Goal: Task Accomplishment & Management: Manage account settings

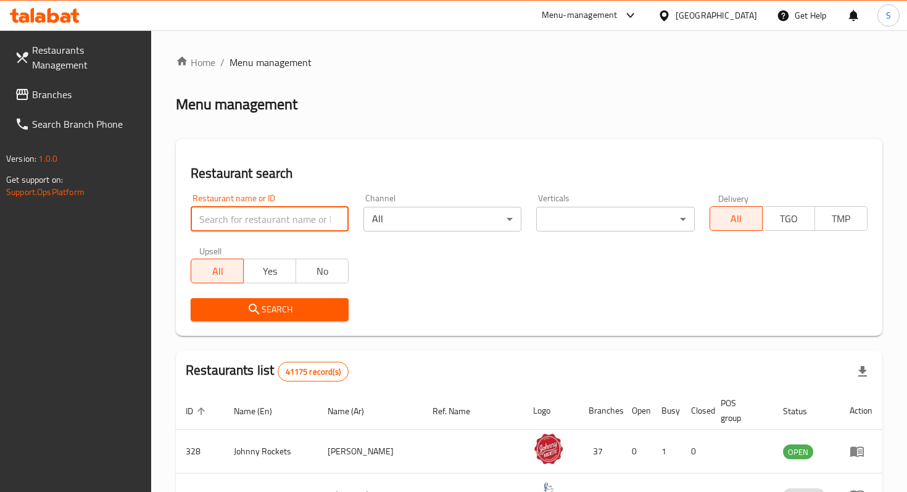
click at [275, 225] on input "search" at bounding box center [270, 219] width 158 height 25
type input "mashup"
click button "Search" at bounding box center [270, 309] width 158 height 23
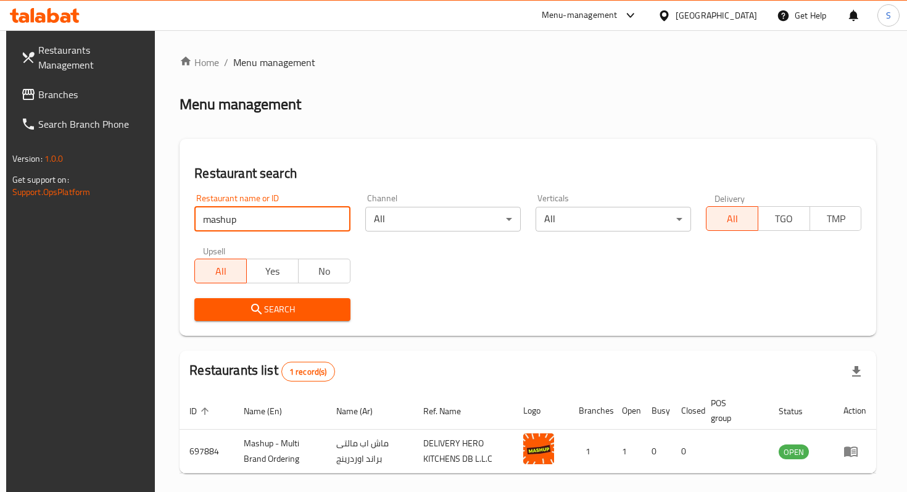
scroll to position [49, 0]
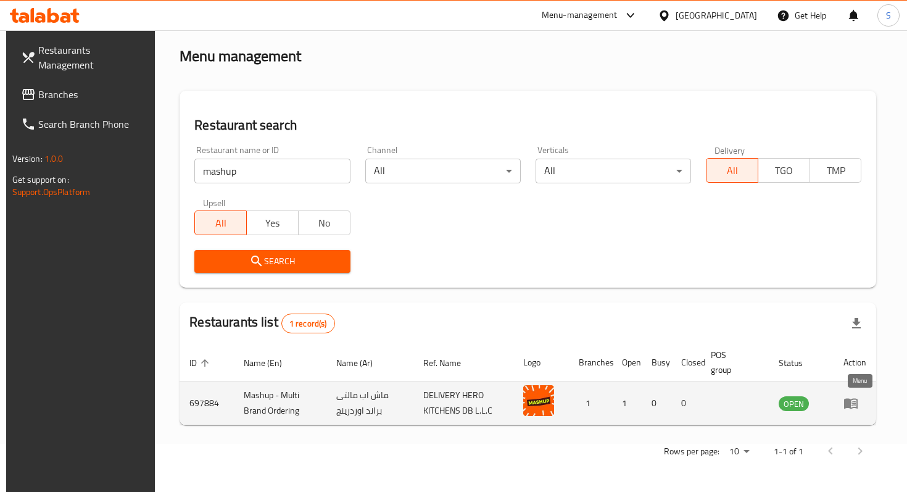
click at [857, 404] on icon "enhanced table" at bounding box center [851, 403] width 15 height 15
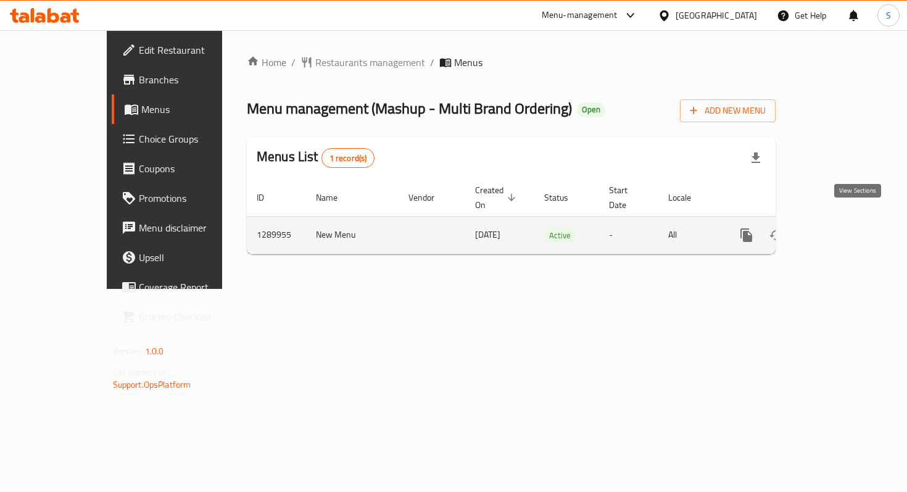
click at [841, 230] on icon "enhanced table" at bounding box center [835, 235] width 11 height 11
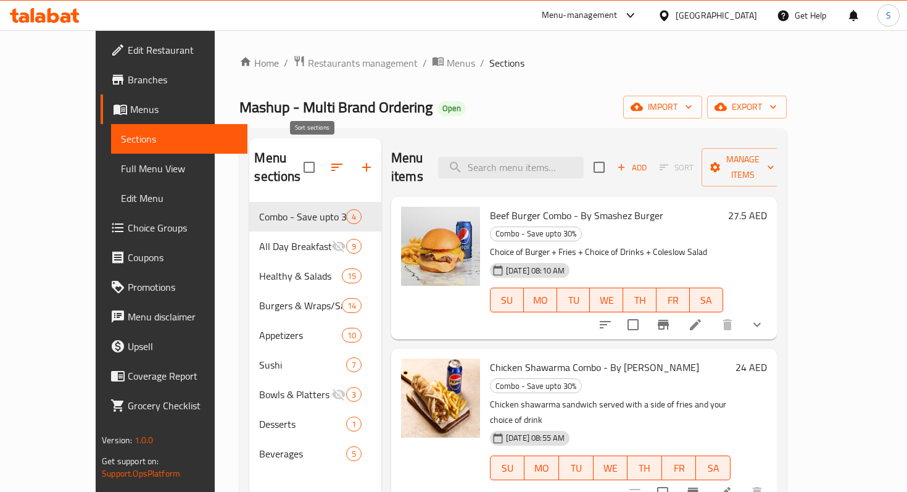
click at [330, 160] on icon "button" at bounding box center [337, 167] width 15 height 15
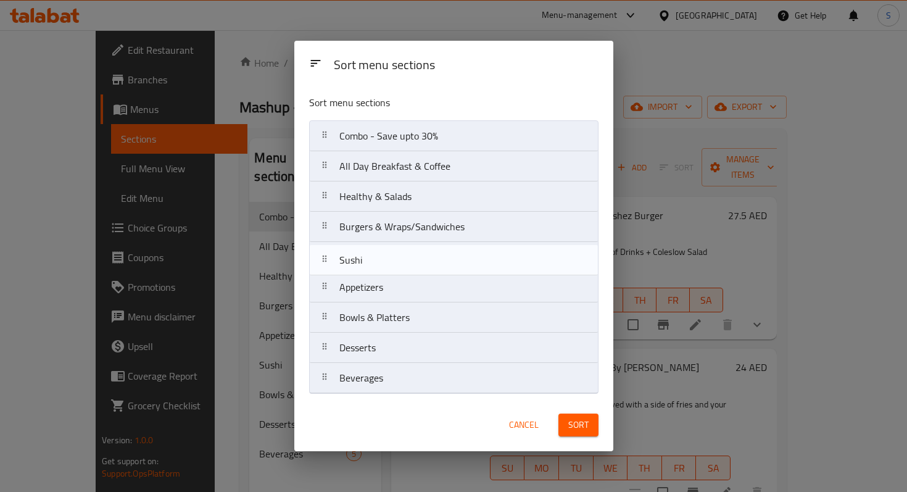
drag, startPoint x: 323, startPoint y: 289, endPoint x: 323, endPoint y: 257, distance: 31.5
click at [323, 257] on nav "Combo - Save upto 30% All Day Breakfast & Coffee Healthy & Salads Burgers & Wra…" at bounding box center [453, 256] width 289 height 273
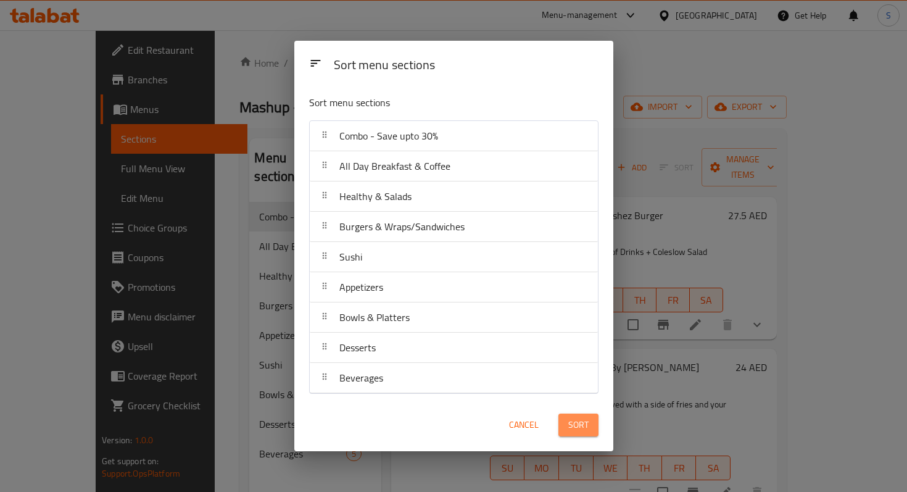
click at [588, 426] on span "Sort" at bounding box center [578, 424] width 20 height 15
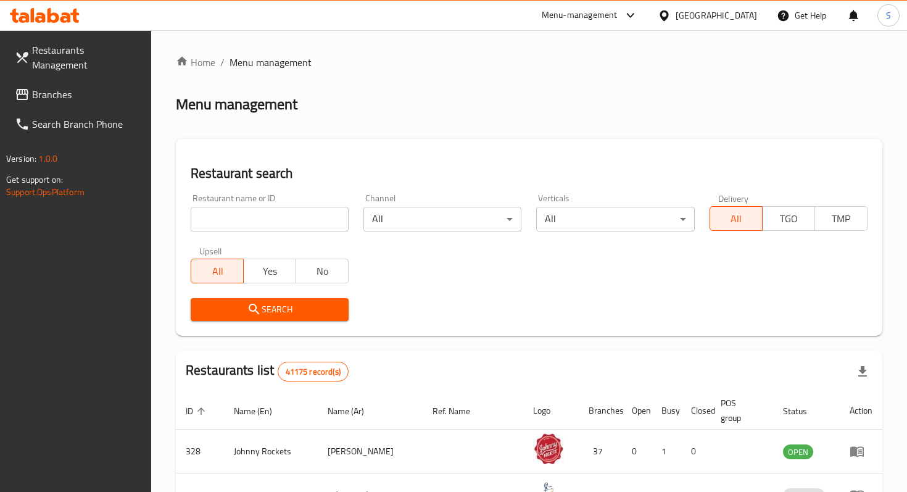
click at [322, 224] on input "search" at bounding box center [270, 219] width 158 height 25
type input "mashup"
click button "Search" at bounding box center [270, 309] width 158 height 23
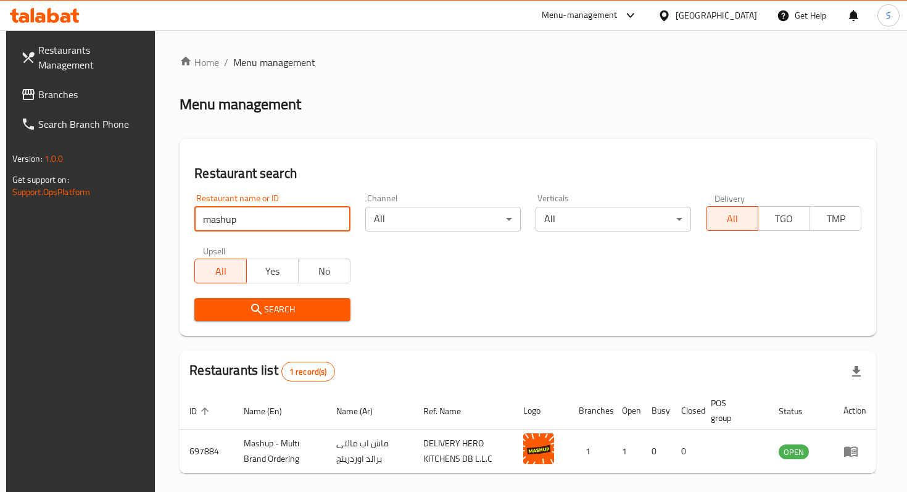
scroll to position [49, 0]
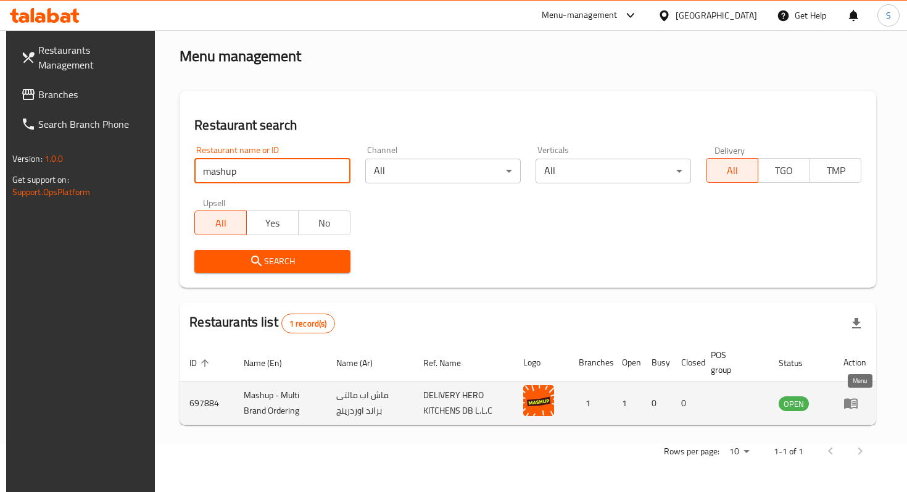
click at [858, 407] on icon "enhanced table" at bounding box center [851, 403] width 15 height 15
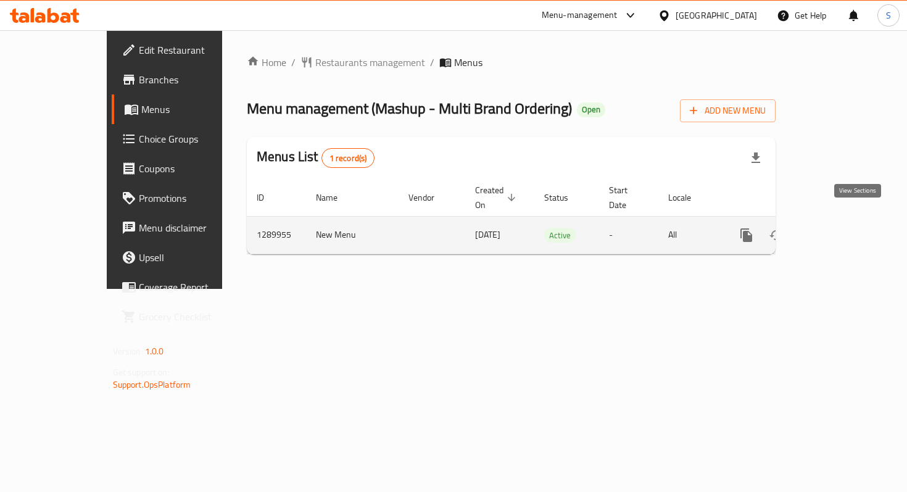
click at [841, 230] on icon "enhanced table" at bounding box center [835, 235] width 11 height 11
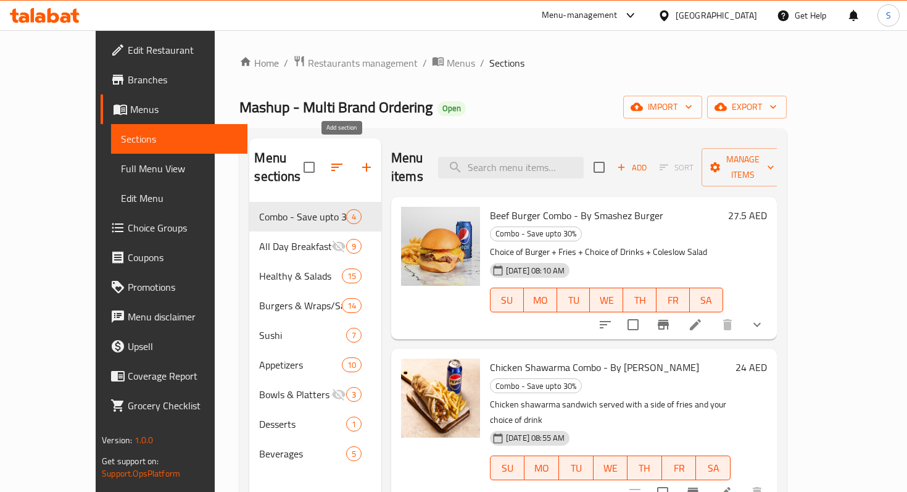
click at [354, 157] on button "button" at bounding box center [367, 167] width 30 height 30
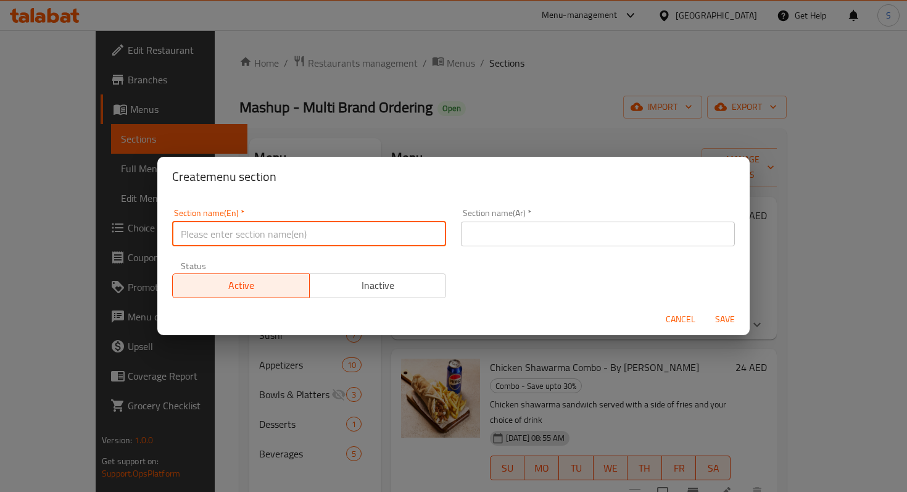
click at [316, 240] on input "text" at bounding box center [309, 234] width 274 height 25
click at [309, 238] on input "M41" at bounding box center [309, 234] width 274 height 25
type input "M41"
click at [481, 226] on input "text" at bounding box center [598, 234] width 274 height 25
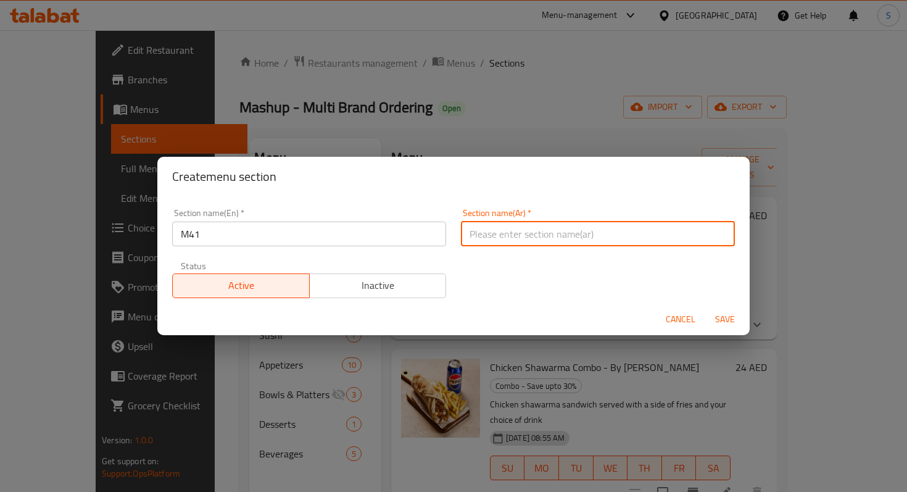
paste input "وجبة لشخص واحد"
type input "وجبة لشخص واحد"
click at [376, 288] on span "Inactive" at bounding box center [378, 285] width 127 height 18
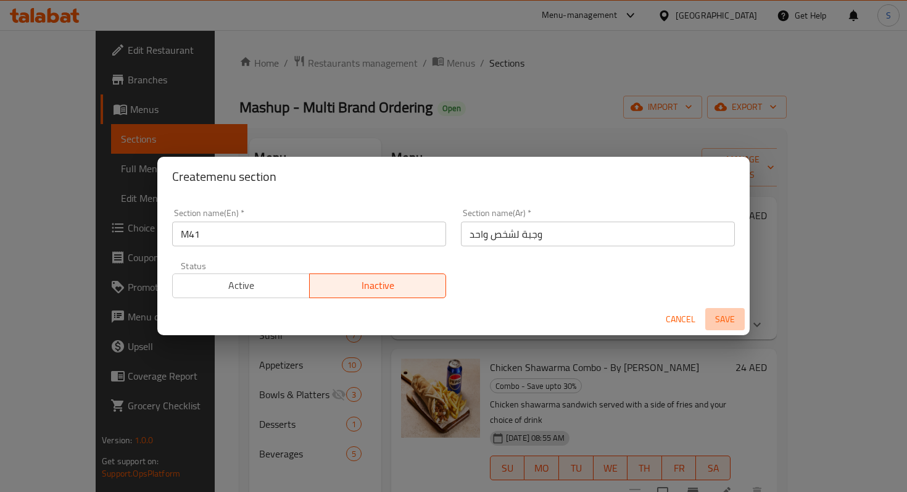
click at [728, 313] on span "Save" at bounding box center [725, 319] width 30 height 15
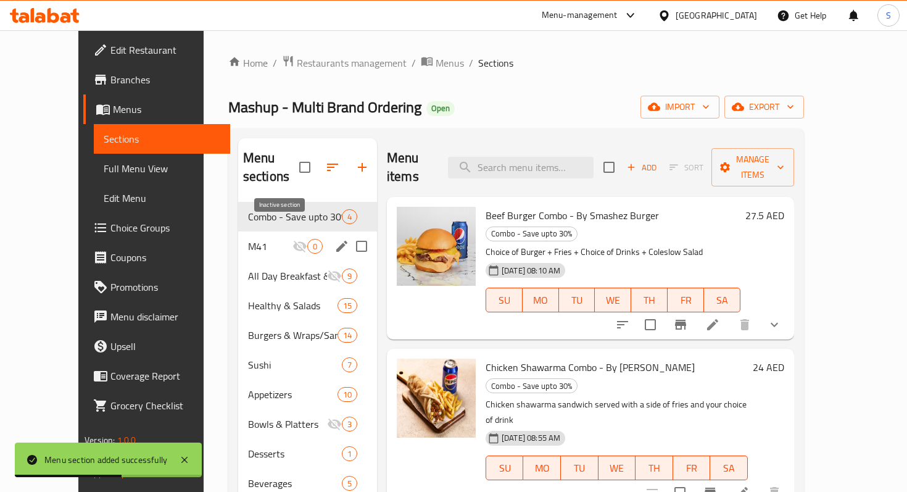
click at [293, 241] on icon "Menu sections" at bounding box center [300, 247] width 14 height 12
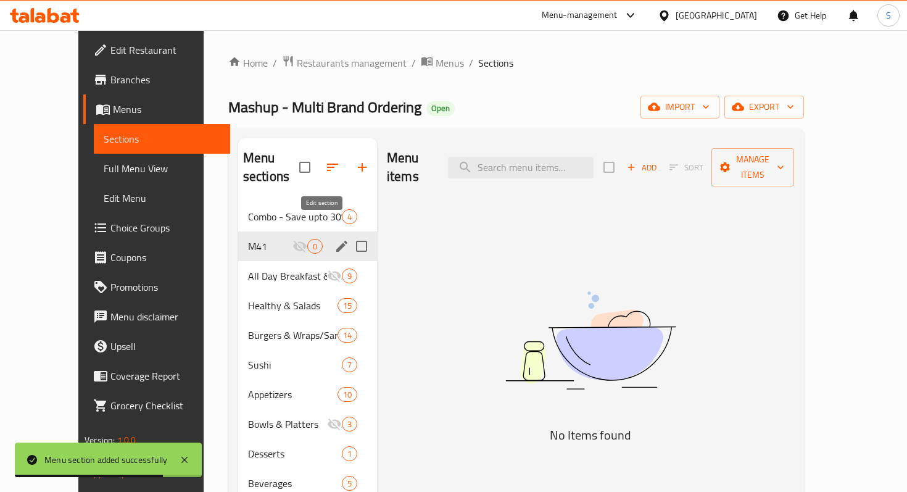
click at [336, 241] on icon "edit" at bounding box center [341, 246] width 11 height 11
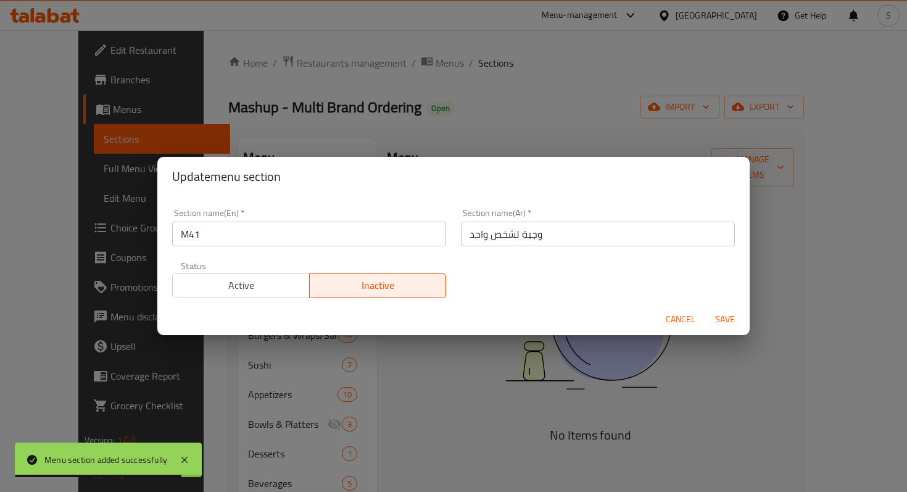
click at [254, 283] on span "Active" at bounding box center [241, 285] width 127 height 18
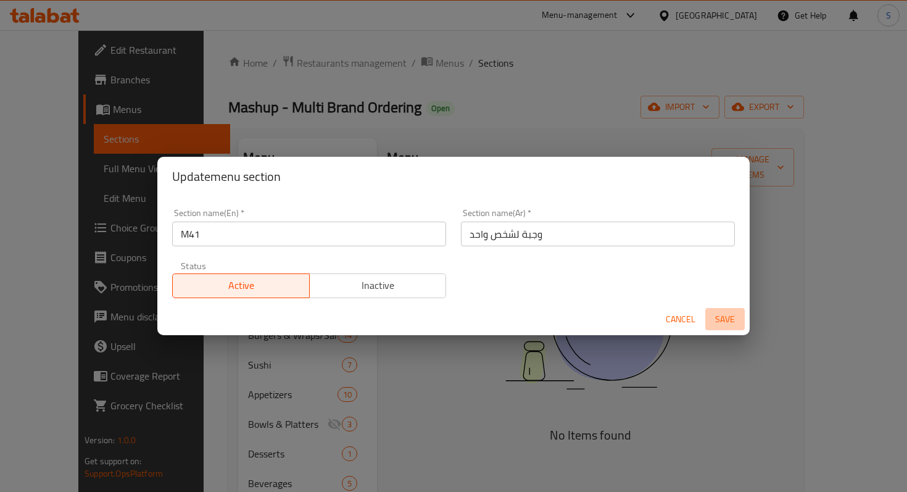
click at [723, 318] on span "Save" at bounding box center [725, 319] width 30 height 15
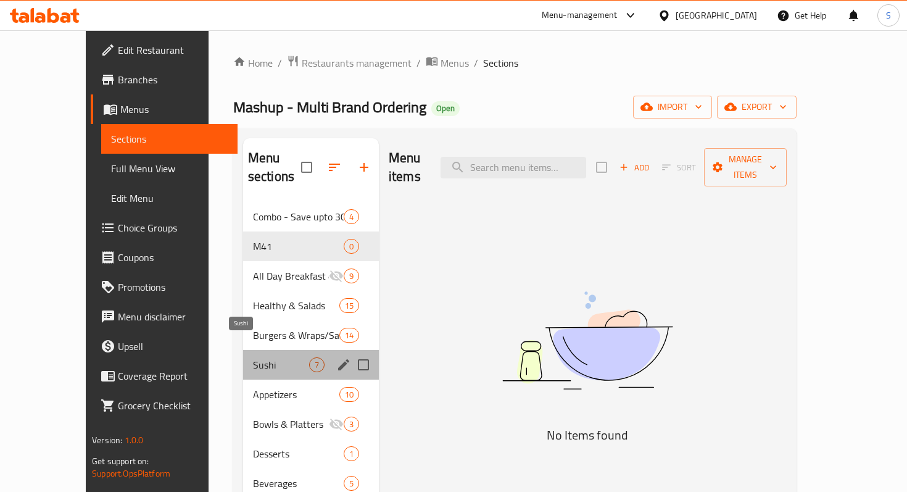
click at [253, 357] on span "Sushi" at bounding box center [281, 364] width 56 height 15
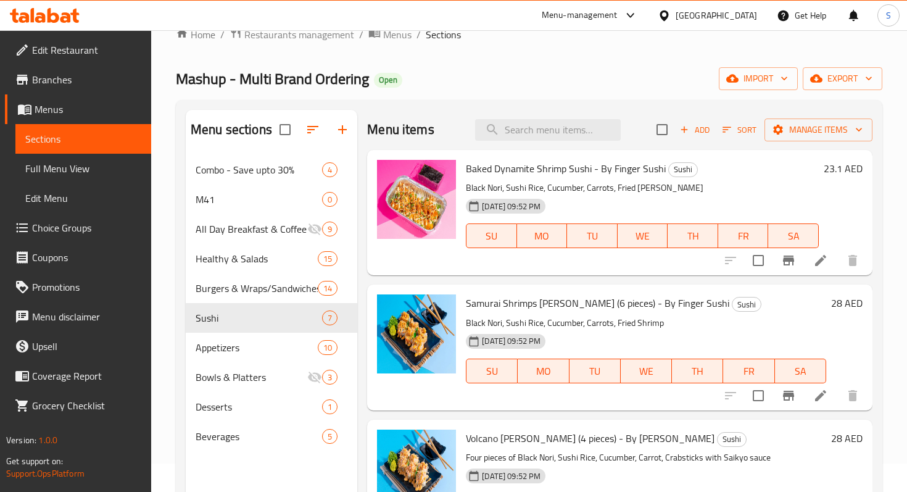
click at [808, 117] on div "Add Sort Manage items" at bounding box center [765, 130] width 216 height 26
click at [833, 127] on span "Manage items" at bounding box center [819, 129] width 88 height 15
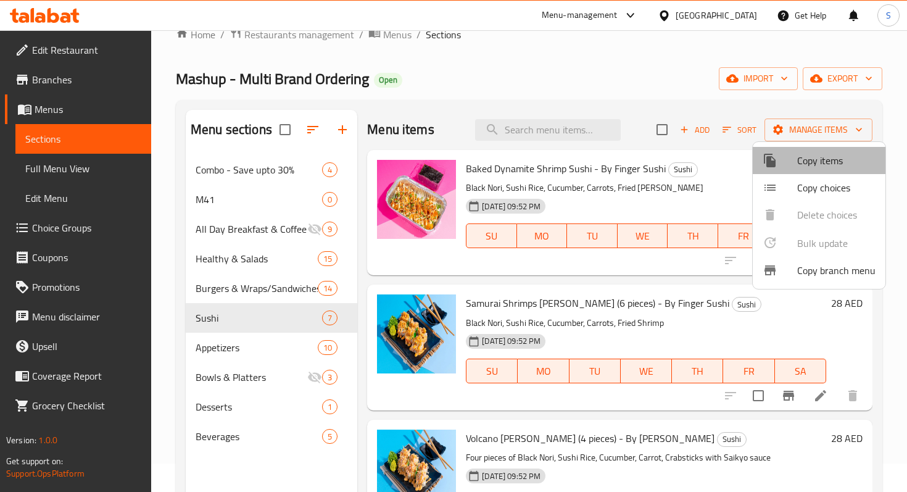
click at [825, 159] on span "Copy items" at bounding box center [836, 160] width 78 height 15
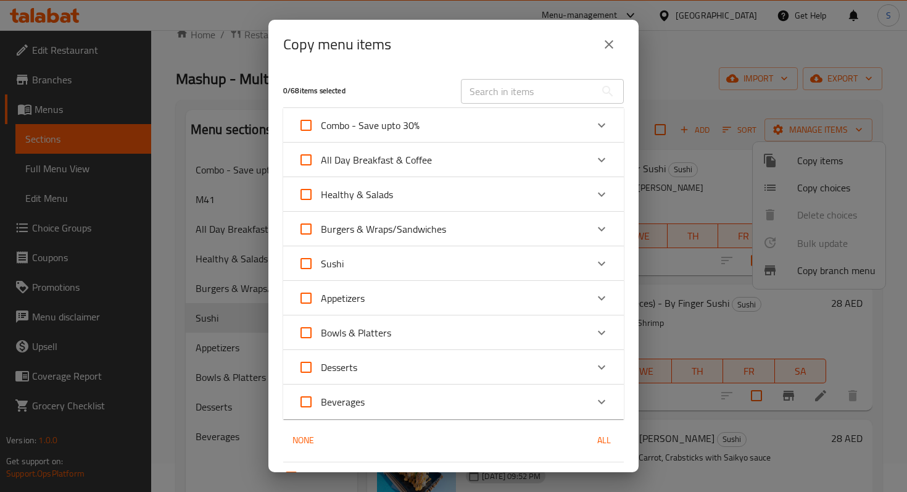
click at [546, 80] on input "text" at bounding box center [528, 91] width 135 height 25
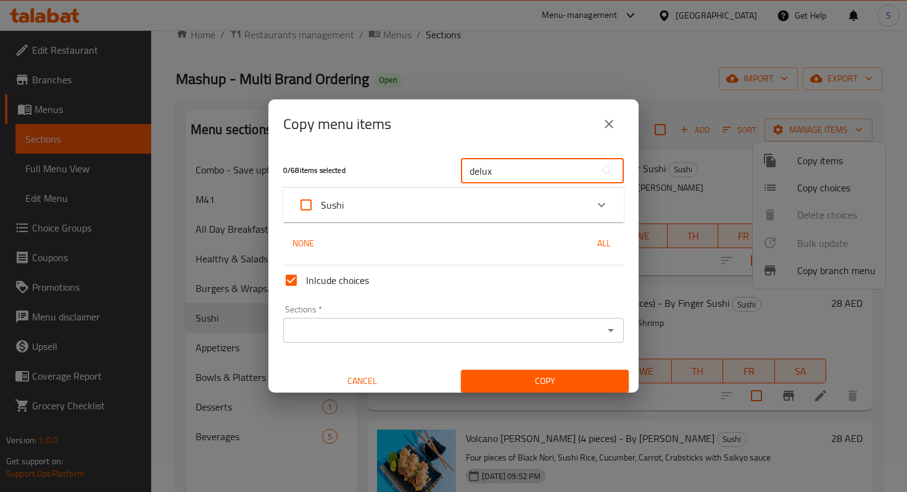
type input "delux"
click at [585, 194] on div "Sushi" at bounding box center [442, 205] width 289 height 30
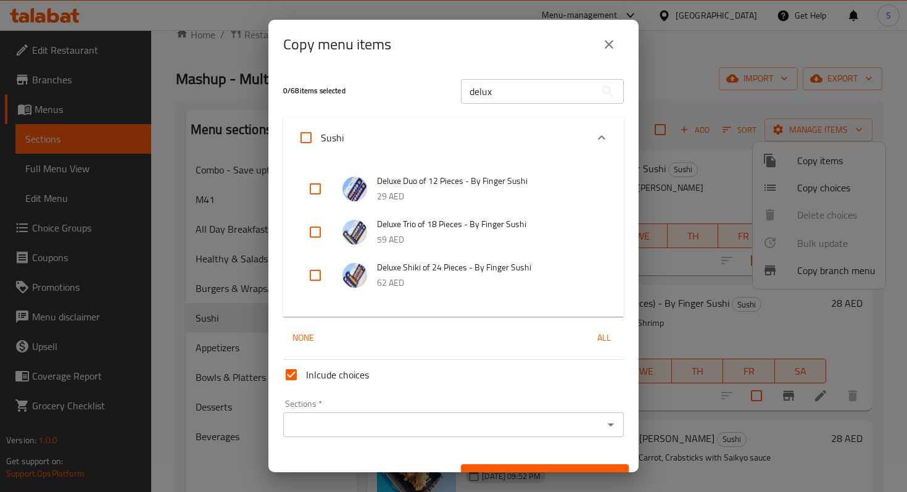
click at [322, 195] on input "checkbox" at bounding box center [316, 189] width 30 height 30
checkbox input "true"
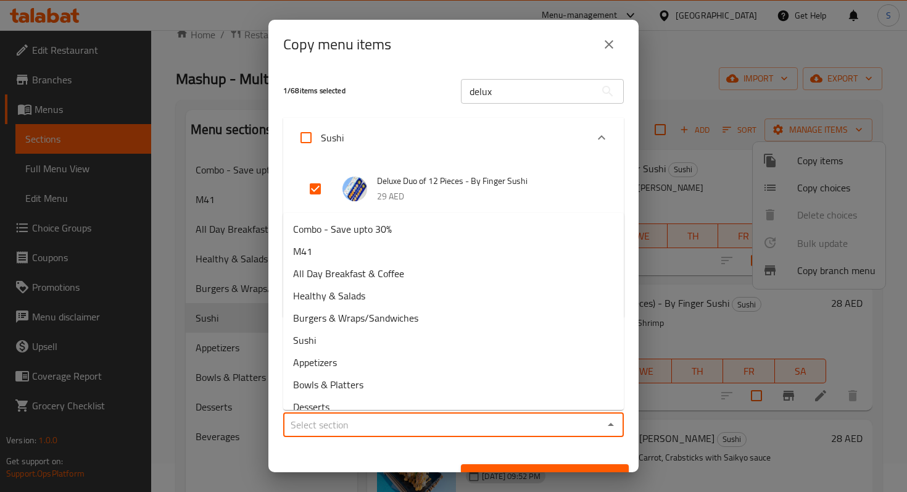
click at [418, 422] on input "Sections   *" at bounding box center [443, 424] width 313 height 17
click at [342, 258] on li "M41" at bounding box center [453, 251] width 341 height 22
type input "M41"
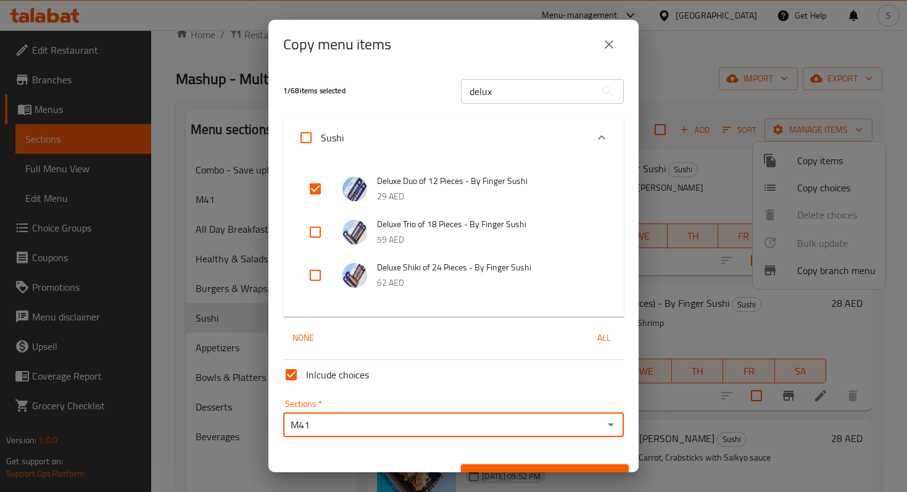
scroll to position [22, 0]
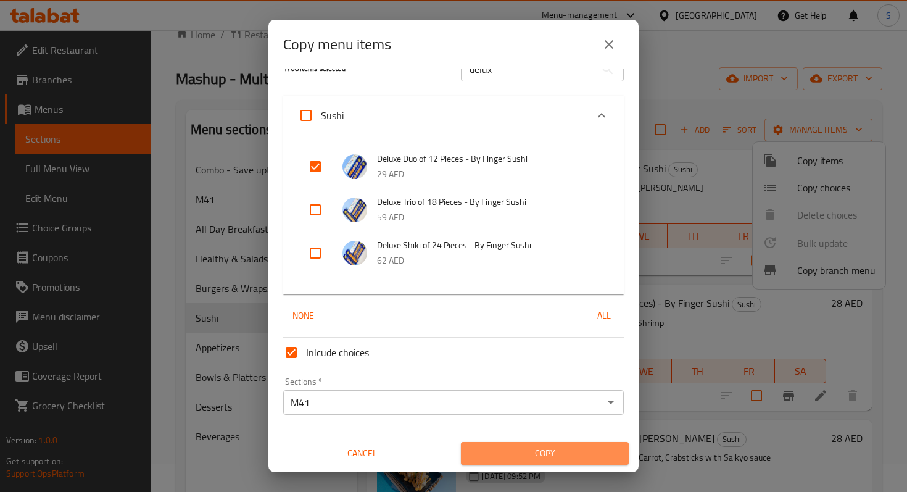
click at [522, 446] on span "Copy" at bounding box center [545, 453] width 148 height 15
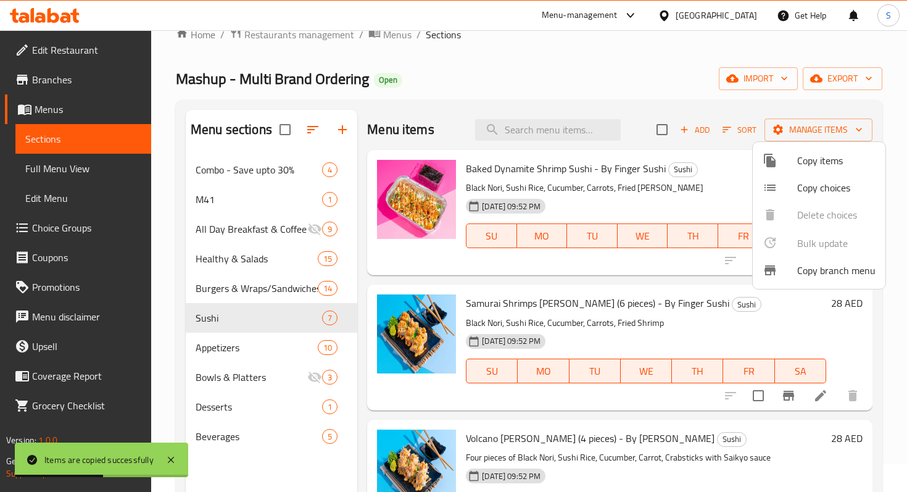
click at [205, 201] on div at bounding box center [453, 246] width 907 height 492
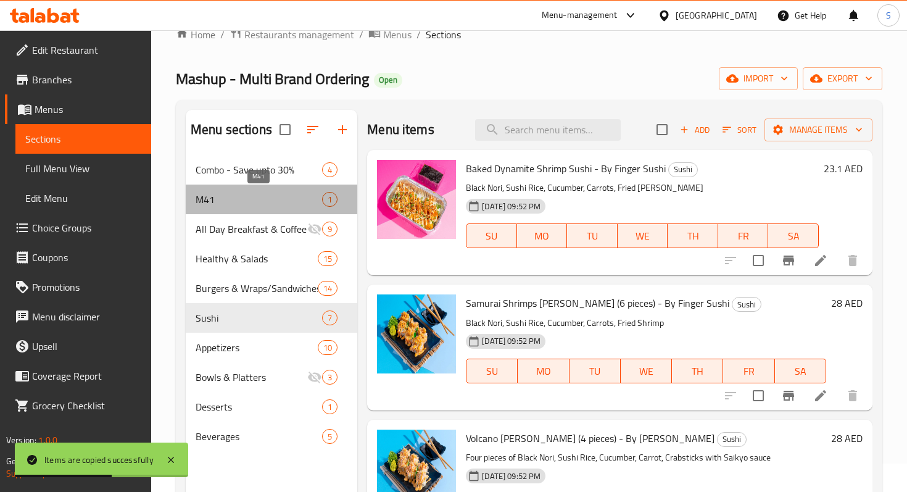
click at [205, 201] on span "M41" at bounding box center [259, 199] width 127 height 15
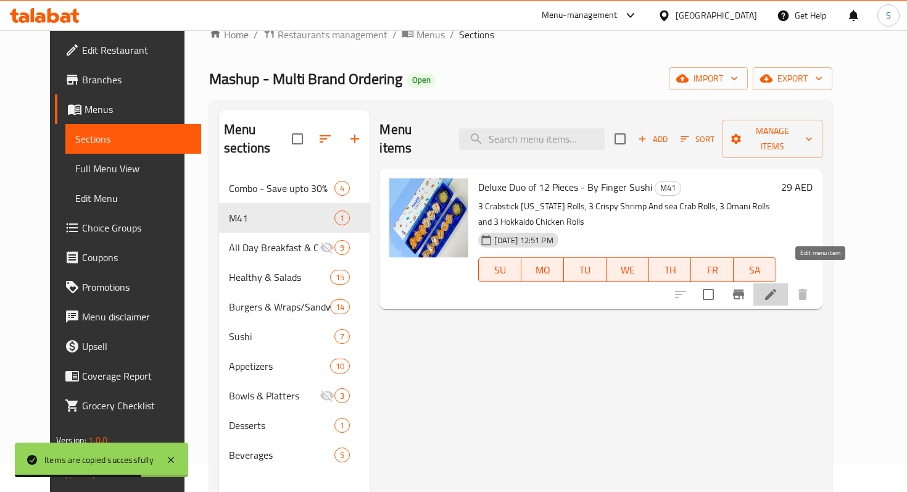
click at [778, 287] on icon at bounding box center [770, 294] width 15 height 15
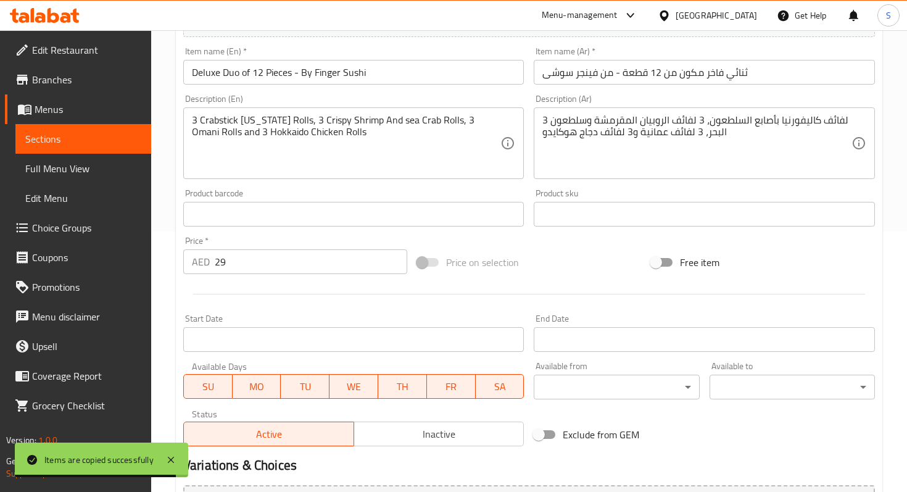
scroll to position [398, 0]
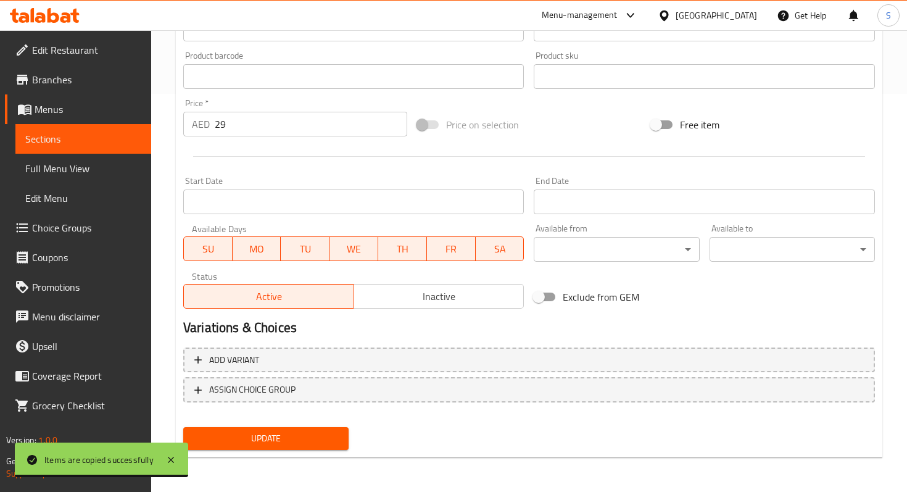
click at [336, 127] on input "29" at bounding box center [311, 124] width 193 height 25
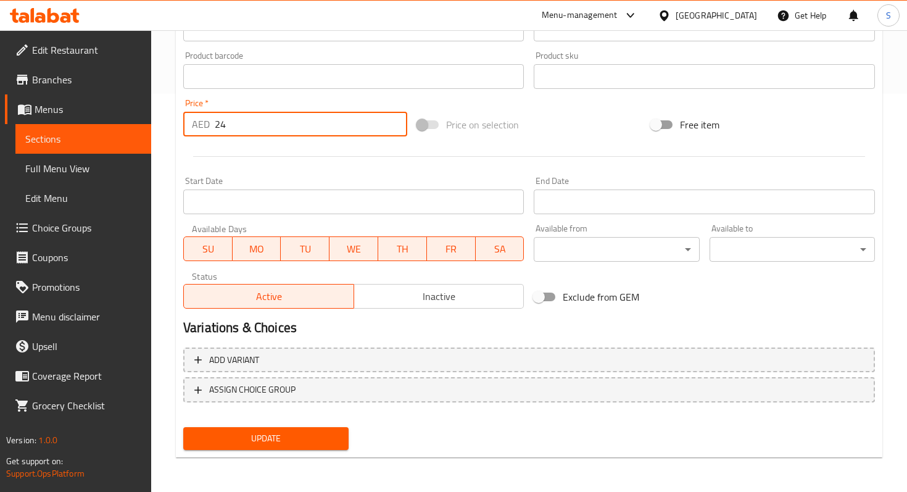
type input "24"
click at [318, 432] on span "Update" at bounding box center [266, 438] width 146 height 15
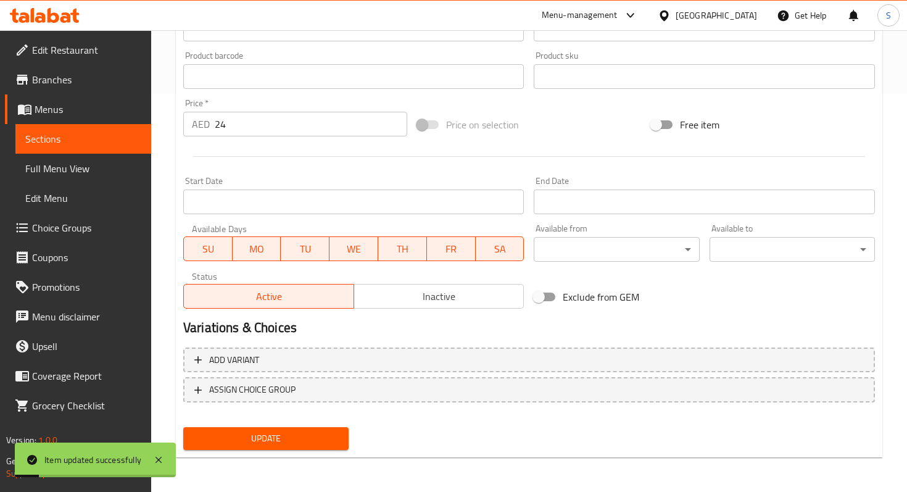
scroll to position [0, 0]
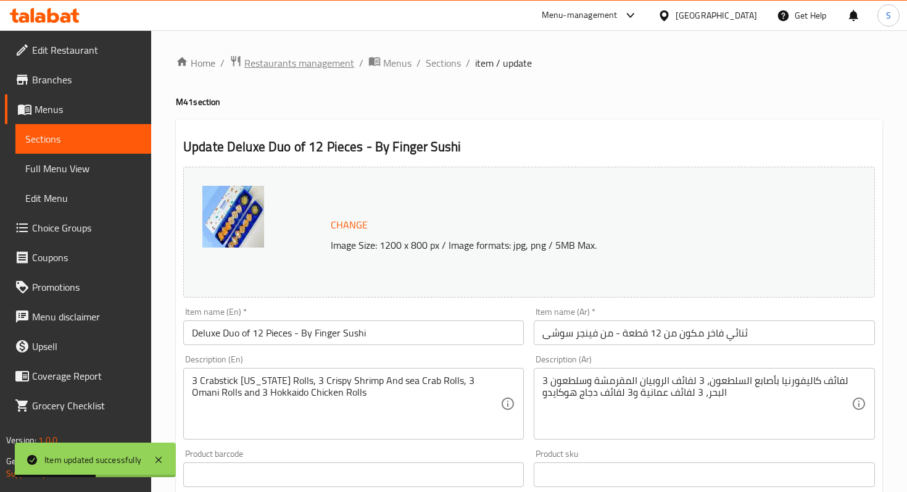
click at [327, 59] on span "Restaurants management" at bounding box center [299, 63] width 110 height 15
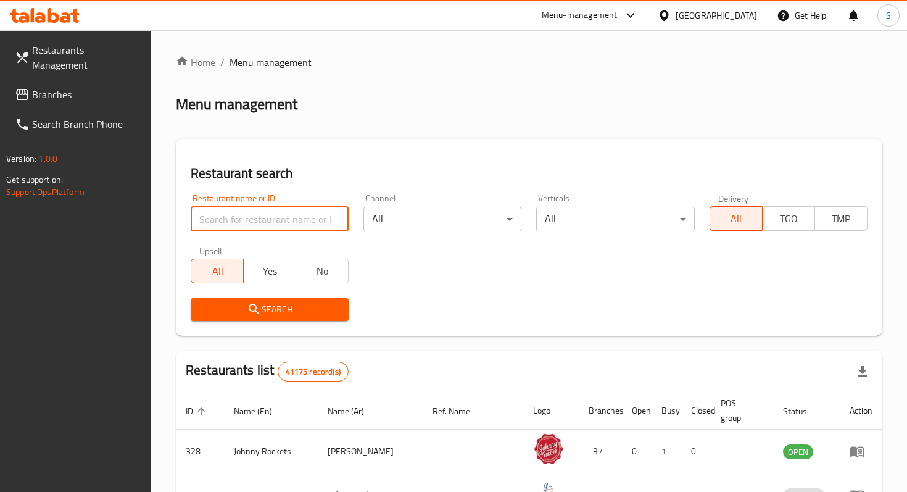
click at [310, 214] on input "search" at bounding box center [270, 219] width 158 height 25
type input "mashup"
click button "Search" at bounding box center [270, 309] width 158 height 23
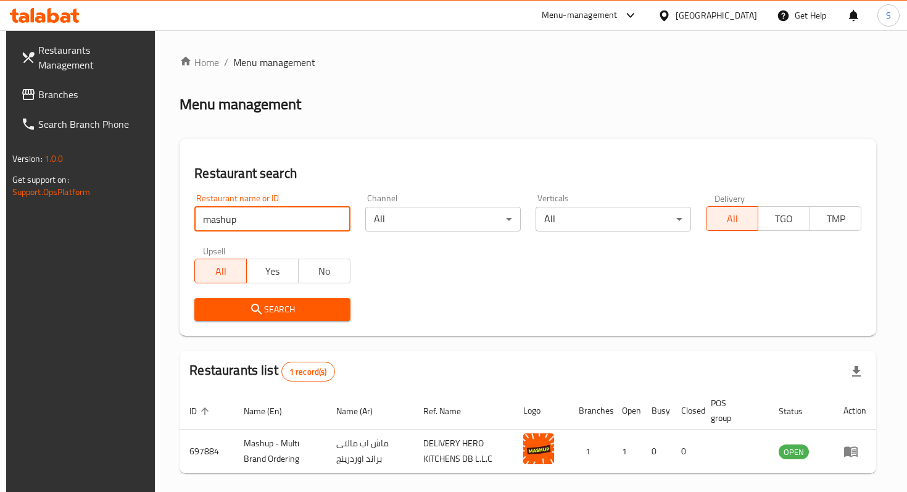
scroll to position [49, 0]
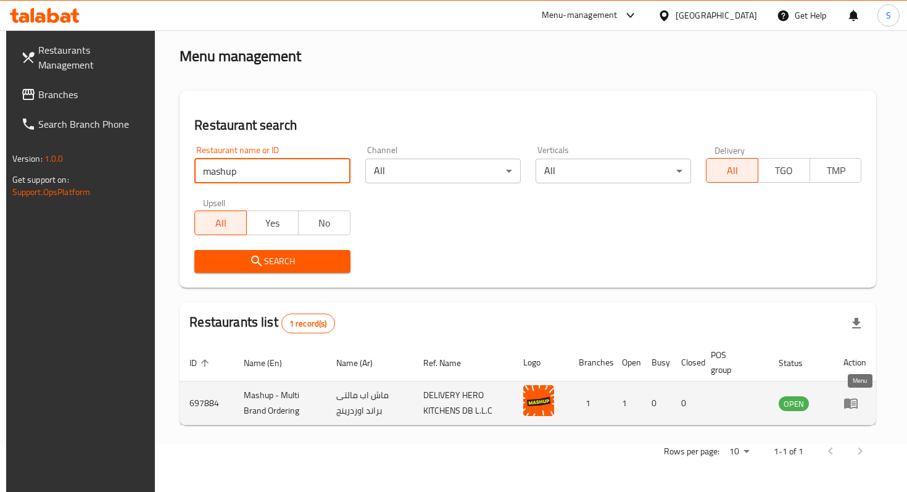
click at [852, 409] on icon "enhanced table" at bounding box center [851, 403] width 15 height 15
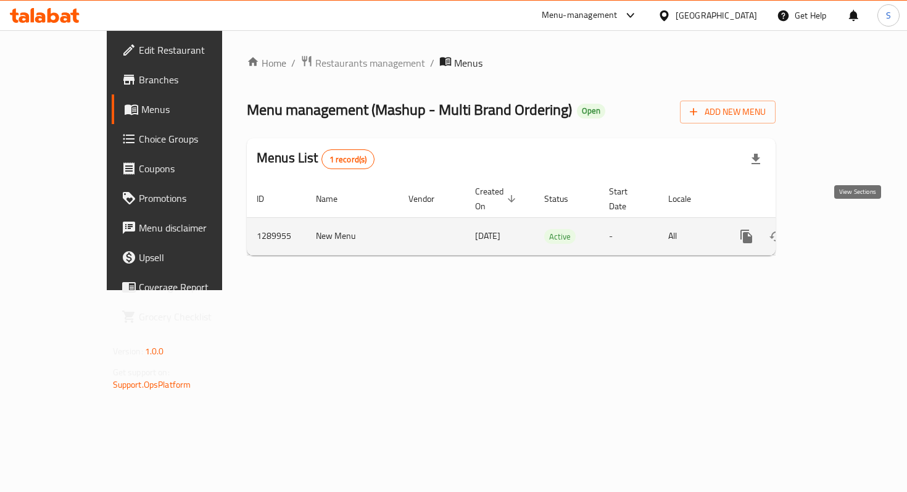
click at [841, 231] on icon "enhanced table" at bounding box center [835, 236] width 11 height 11
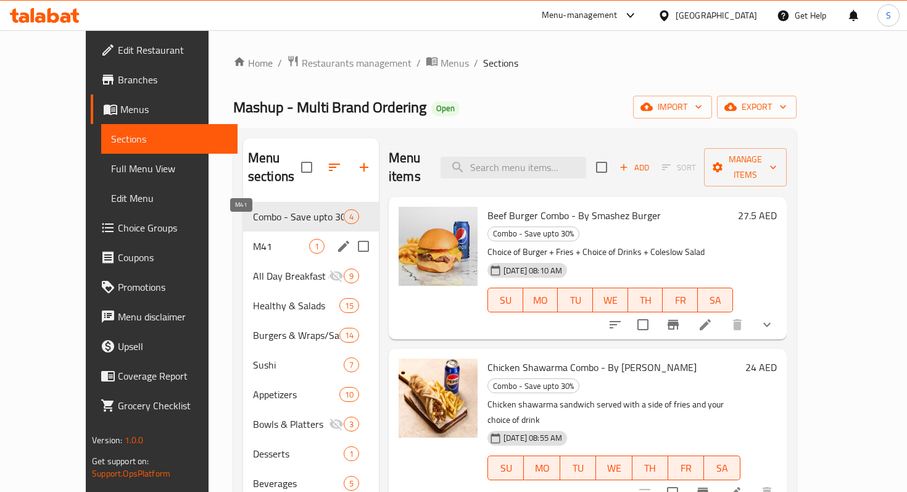
click at [272, 239] on span "M41" at bounding box center [281, 246] width 56 height 15
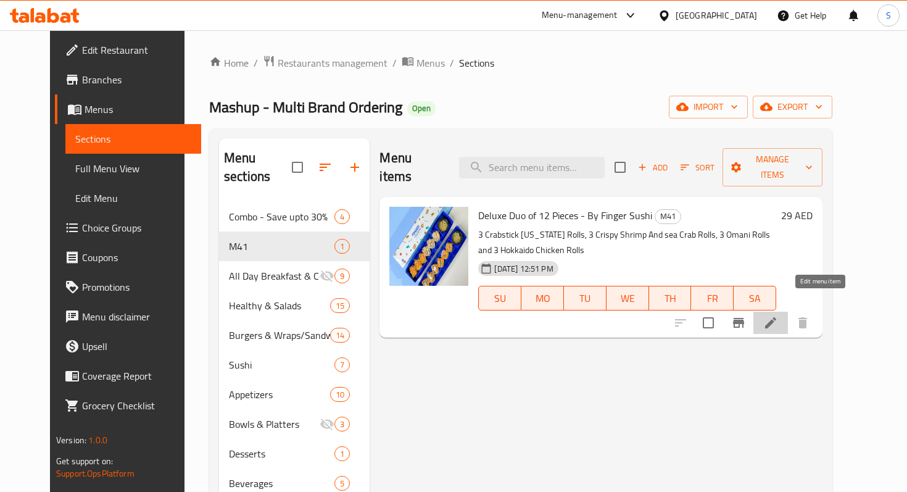
click at [776, 317] on icon at bounding box center [770, 322] width 11 height 11
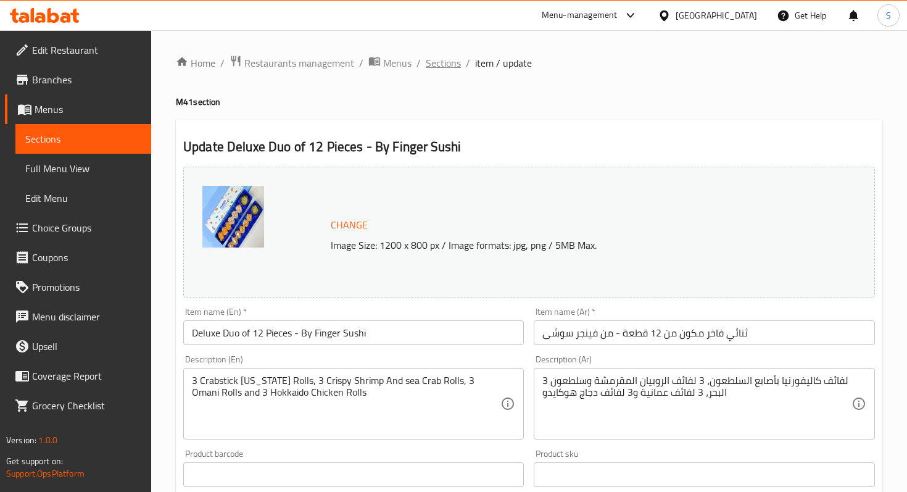
click at [459, 64] on span "Sections" at bounding box center [443, 63] width 35 height 15
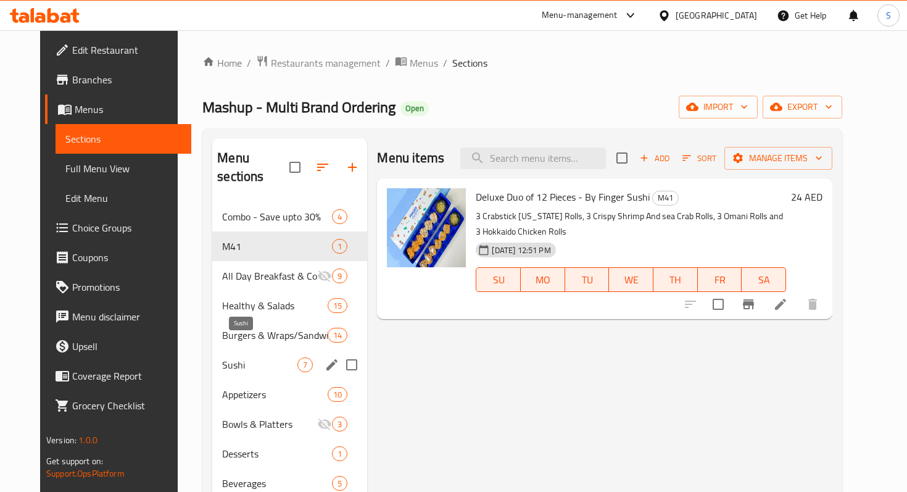
click at [271, 357] on span "Sushi" at bounding box center [259, 364] width 75 height 15
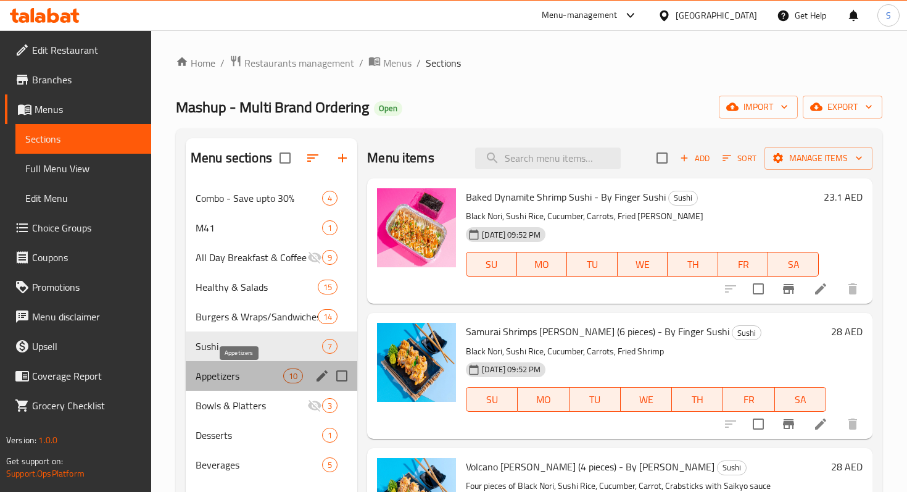
click at [227, 377] on span "Appetizers" at bounding box center [240, 375] width 88 height 15
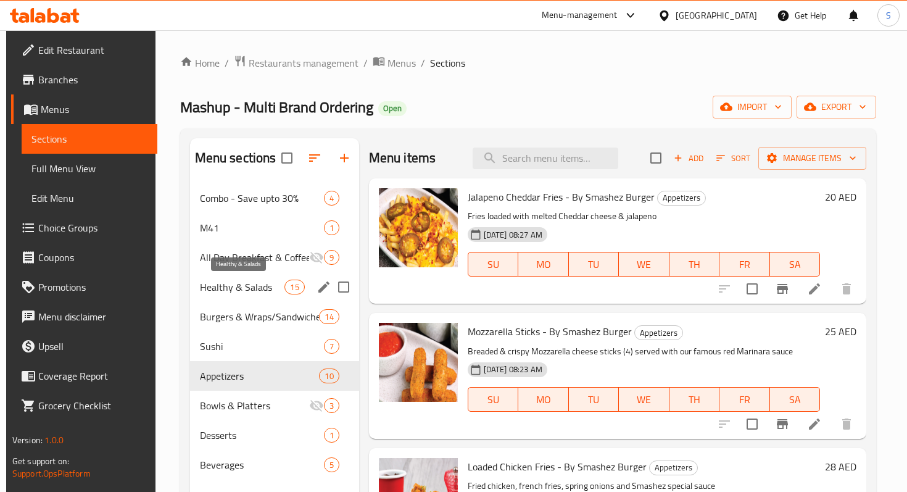
click at [236, 283] on span "Healthy & Salads" at bounding box center [242, 287] width 85 height 15
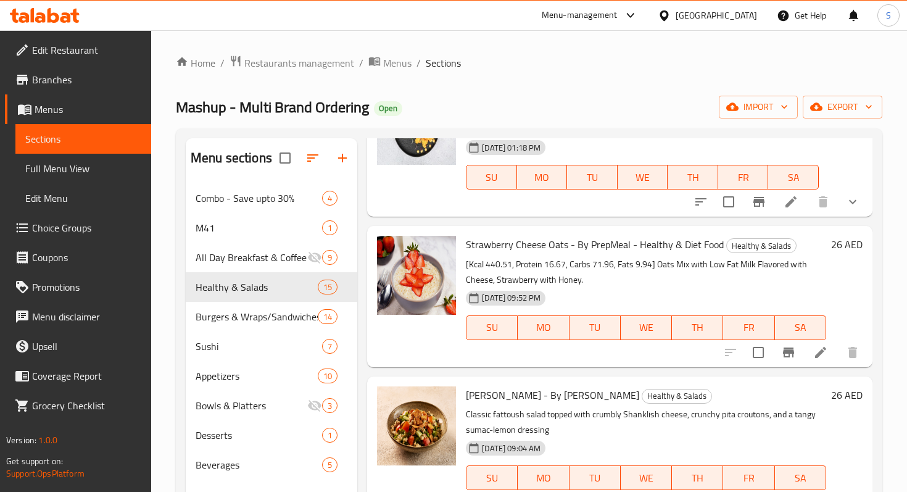
scroll to position [87, 0]
